Goal: Task Accomplishment & Management: Manage account settings

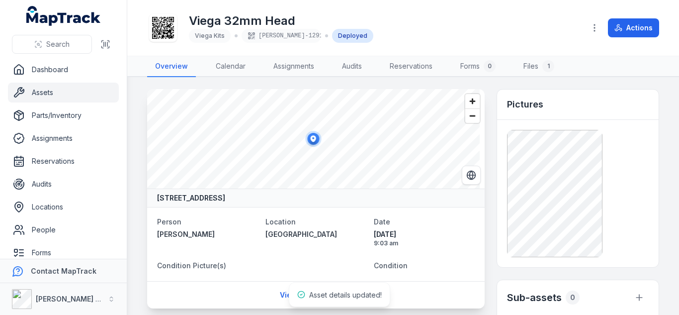
scroll to position [174, 0]
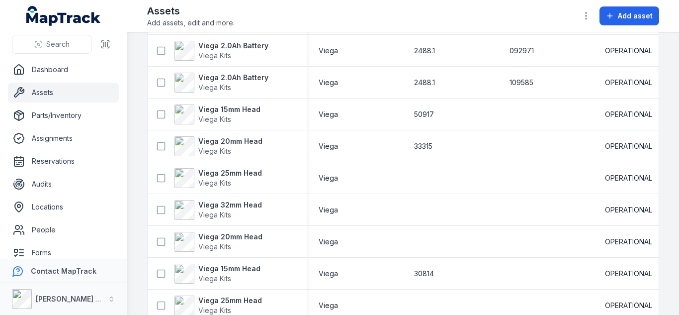
scroll to position [987, 0]
click at [240, 172] on strong "Viega 25mm Head" at bounding box center [230, 173] width 64 height 10
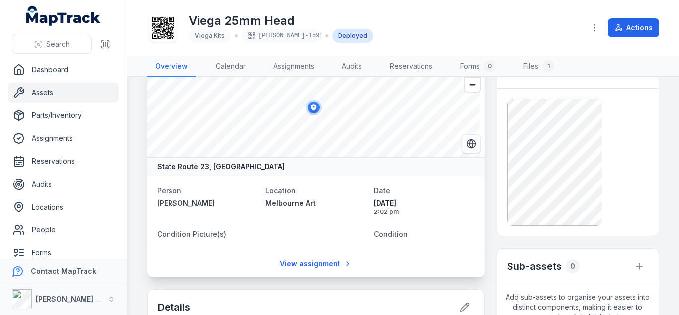
scroll to position [32, 0]
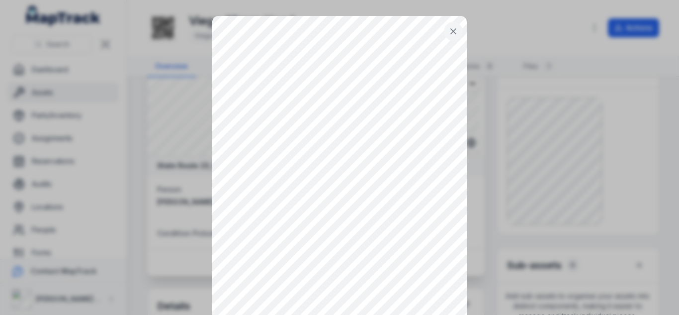
click at [449, 33] on icon at bounding box center [453, 31] width 10 height 10
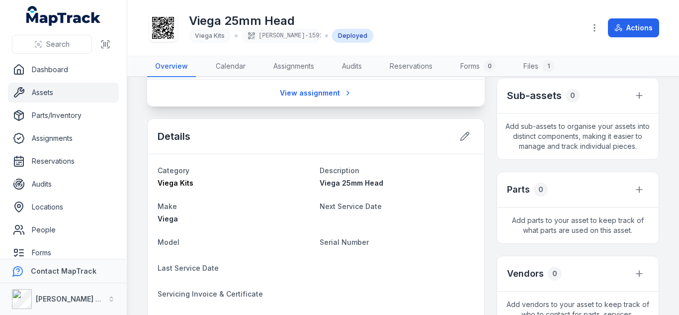
scroll to position [203, 0]
click at [463, 130] on icon at bounding box center [465, 135] width 10 height 10
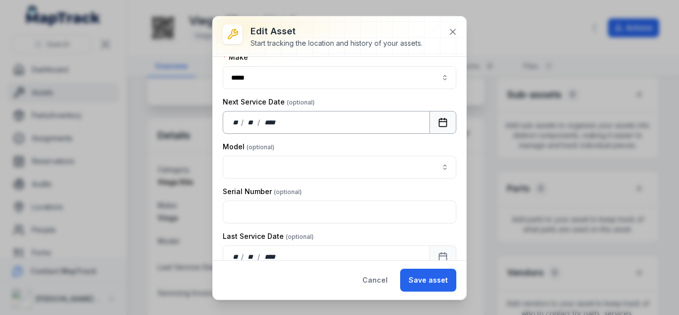
scroll to position [120, 0]
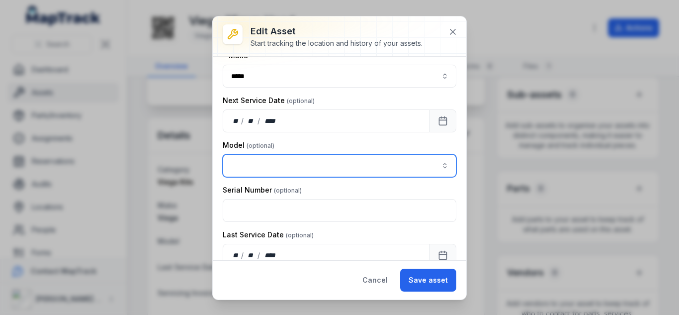
click at [277, 175] on input "asset-edit:cf[15485646-641d-4018-a890-10f5a66d77ec]-label" at bounding box center [340, 165] width 234 height 23
type input "*****"
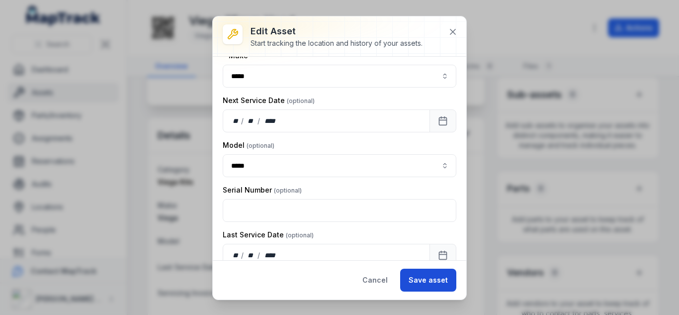
click at [441, 274] on button "Save asset" at bounding box center [428, 279] width 56 height 23
